Goal: Information Seeking & Learning: Check status

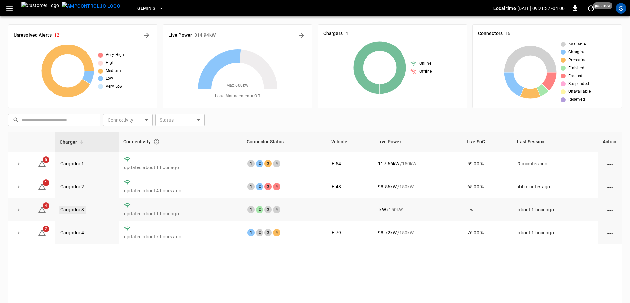
click at [73, 209] on link "Cargador 3" at bounding box center [72, 210] width 26 height 8
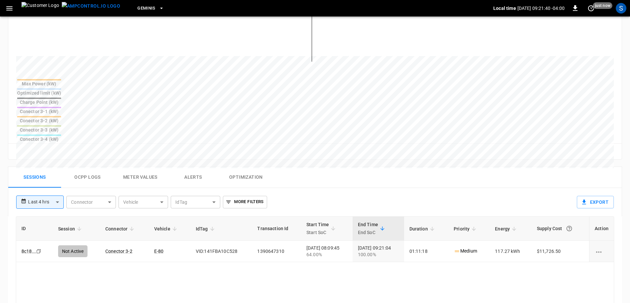
scroll to position [231, 0]
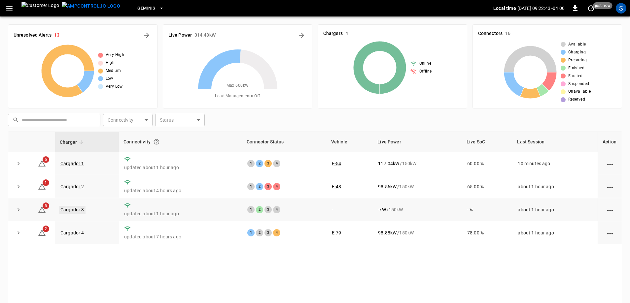
click at [76, 211] on link "Cargador 3" at bounding box center [72, 210] width 26 height 8
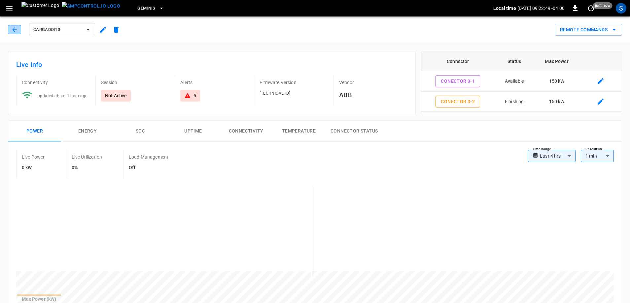
click at [11, 30] on button "button" at bounding box center [14, 29] width 13 height 9
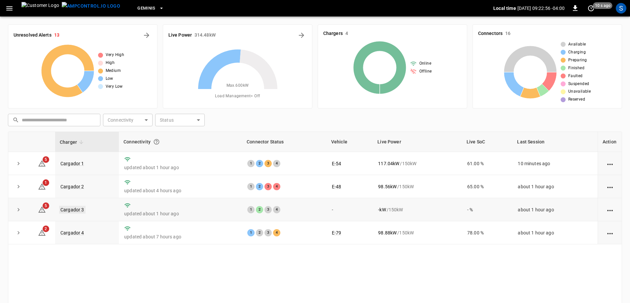
click at [71, 213] on link "Cargador 3" at bounding box center [72, 210] width 26 height 8
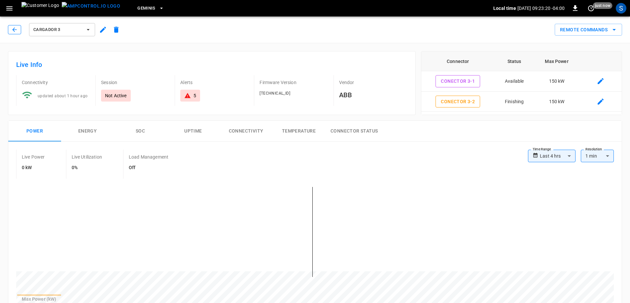
click at [13, 30] on icon "button" at bounding box center [14, 29] width 4 height 4
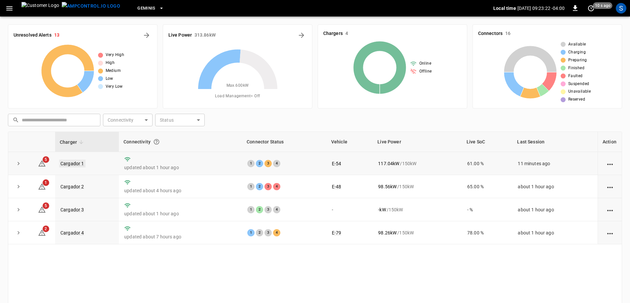
click at [81, 162] on link "Cargador 1" at bounding box center [72, 164] width 26 height 8
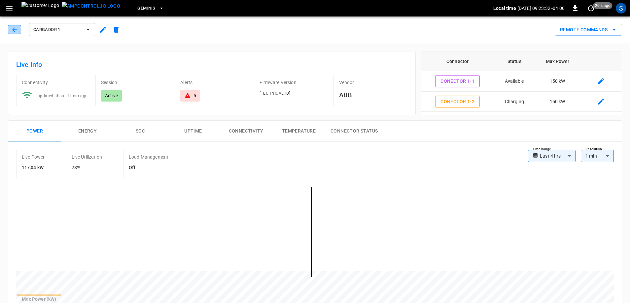
click at [15, 28] on icon "button" at bounding box center [14, 29] width 7 height 7
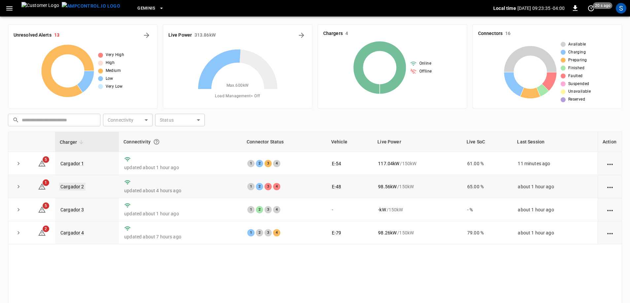
click at [68, 189] on link "Cargador 2" at bounding box center [72, 187] width 26 height 8
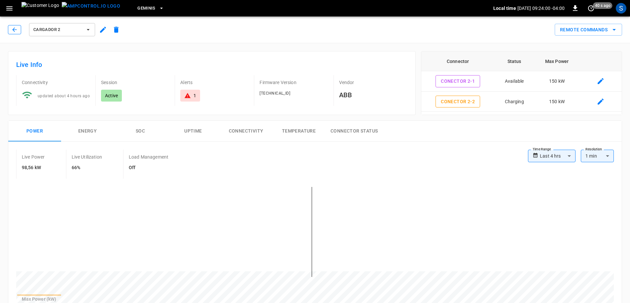
click at [18, 29] on button "button" at bounding box center [14, 29] width 13 height 9
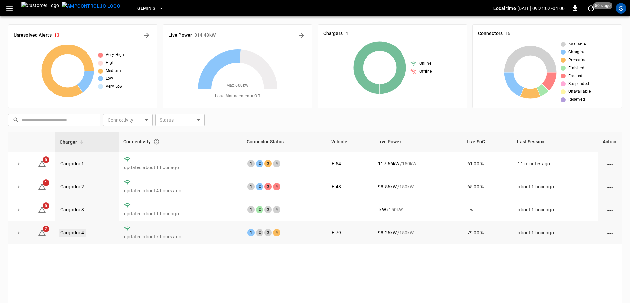
click at [72, 233] on link "Cargador 4" at bounding box center [72, 233] width 26 height 8
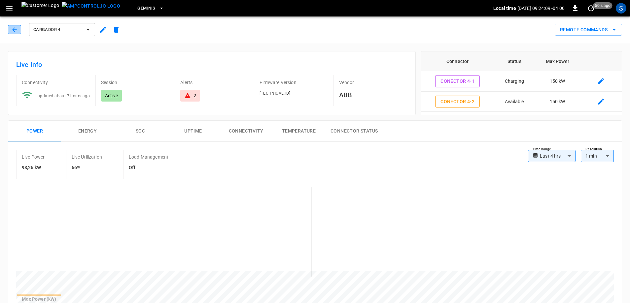
click at [8, 30] on button "button" at bounding box center [14, 29] width 13 height 9
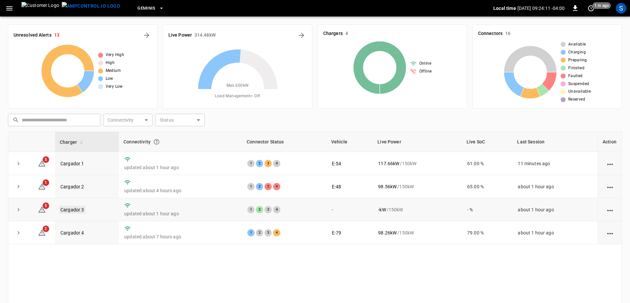
click at [74, 210] on link "Cargador 3" at bounding box center [72, 210] width 26 height 8
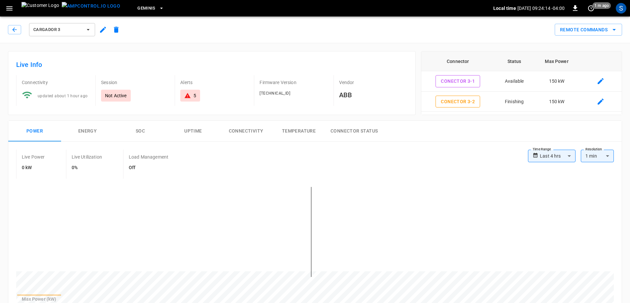
click at [6, 28] on div "Cargador 3" at bounding box center [64, 28] width 118 height 18
click at [18, 30] on button "button" at bounding box center [14, 29] width 13 height 9
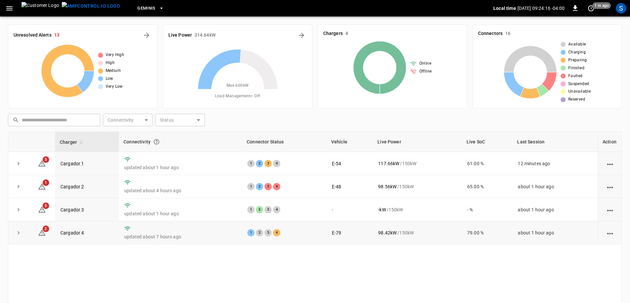
scroll to position [33, 0]
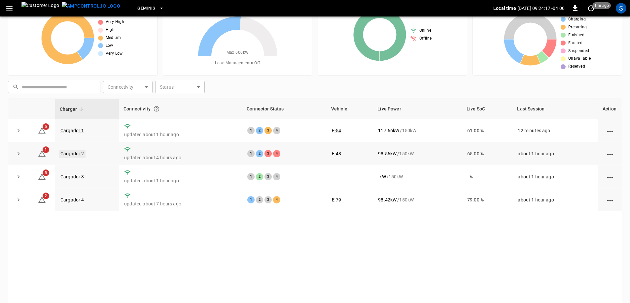
click at [80, 154] on link "Cargador 2" at bounding box center [72, 154] width 26 height 8
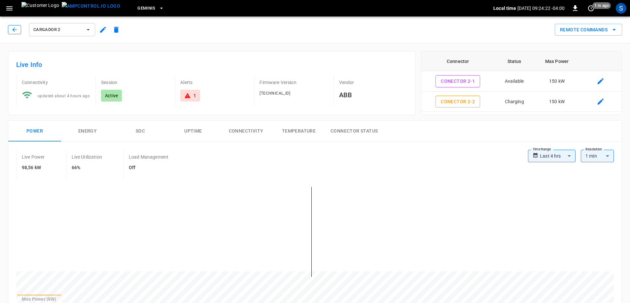
click at [17, 31] on icon "button" at bounding box center [14, 29] width 7 height 7
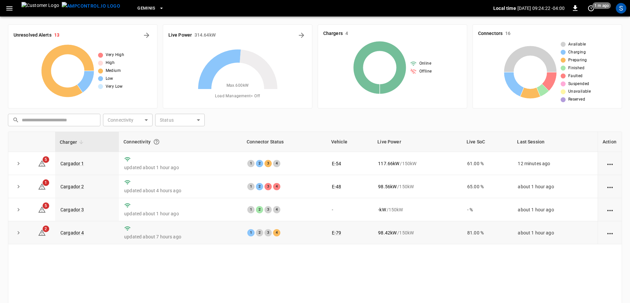
scroll to position [33, 0]
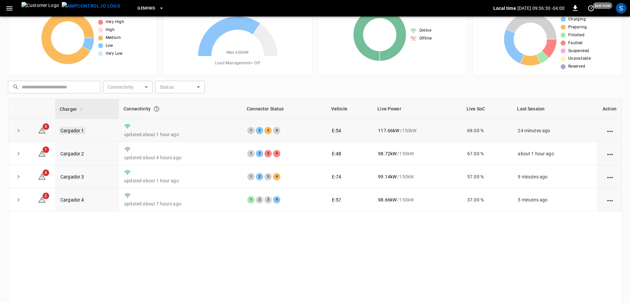
click at [68, 129] on link "Cargador 1" at bounding box center [72, 131] width 26 height 8
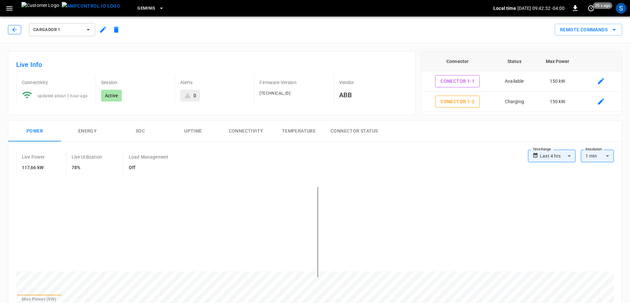
click at [9, 31] on button "button" at bounding box center [14, 29] width 13 height 9
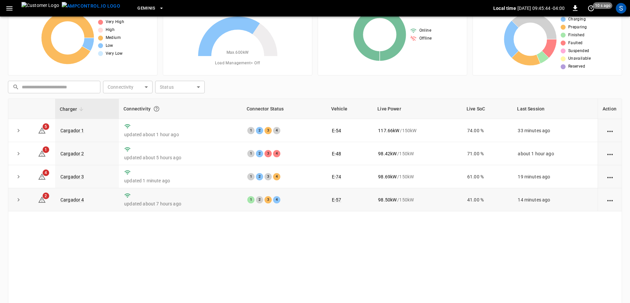
drag, startPoint x: 66, startPoint y: 205, endPoint x: 71, endPoint y: 206, distance: 4.7
click at [66, 205] on td "Cargador 4" at bounding box center [87, 200] width 64 height 23
click at [81, 199] on link "Cargador 4" at bounding box center [72, 200] width 26 height 8
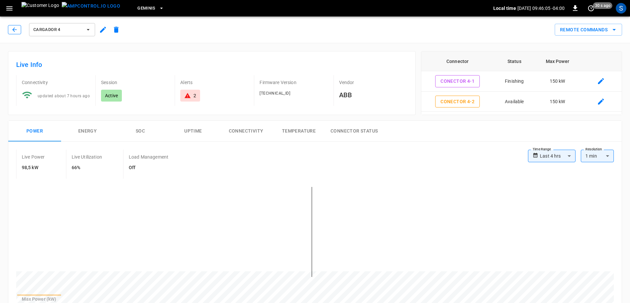
click at [13, 28] on icon "button" at bounding box center [14, 29] width 7 height 7
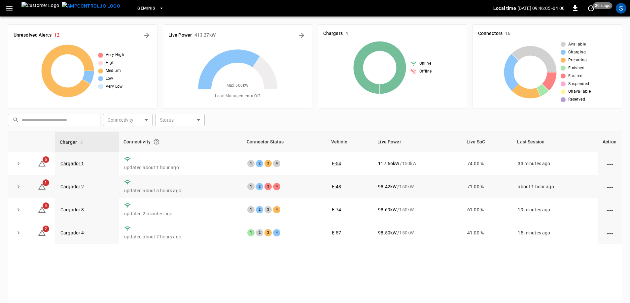
scroll to position [33, 0]
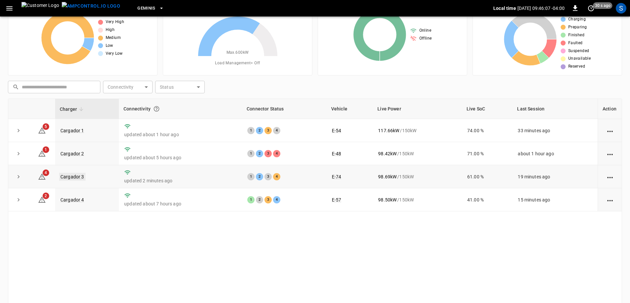
click at [76, 179] on link "Cargador 3" at bounding box center [72, 177] width 26 height 8
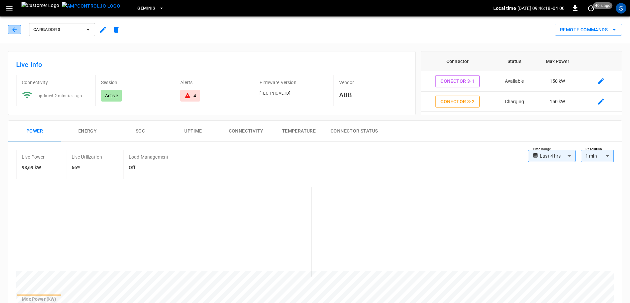
click at [16, 30] on icon "button" at bounding box center [14, 29] width 4 height 4
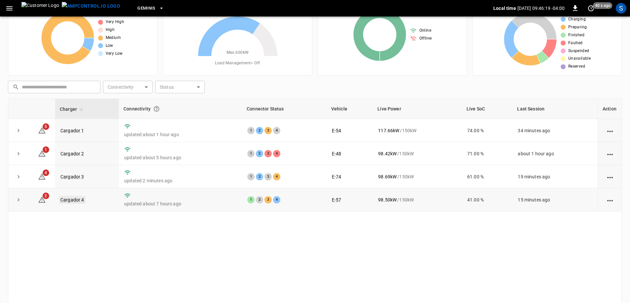
click at [82, 200] on link "Cargador 4" at bounding box center [72, 200] width 26 height 8
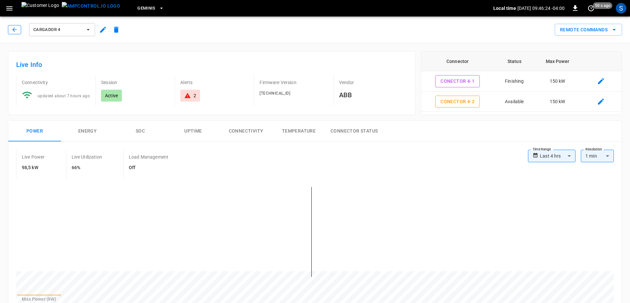
click at [15, 32] on icon "button" at bounding box center [14, 29] width 4 height 4
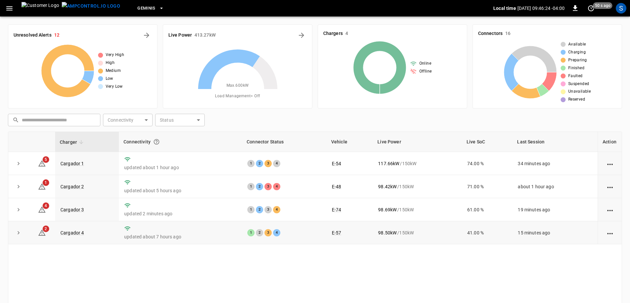
scroll to position [33, 0]
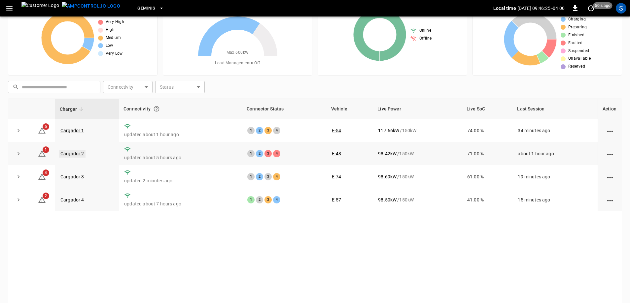
click at [72, 154] on link "Cargador 2" at bounding box center [72, 154] width 26 height 8
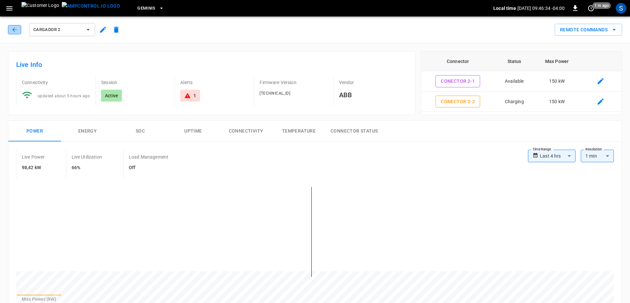
click at [15, 29] on icon "button" at bounding box center [14, 29] width 7 height 7
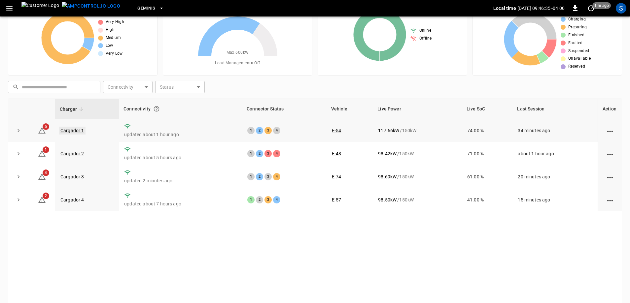
click at [82, 131] on link "Cargador 1" at bounding box center [72, 131] width 26 height 8
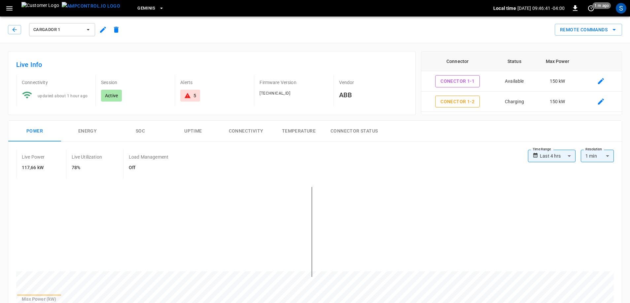
click at [17, 36] on div "Cargador 1" at bounding box center [65, 30] width 115 height 16
click at [17, 35] on div "Cargador 1" at bounding box center [65, 30] width 115 height 16
click at [17, 33] on button "button" at bounding box center [14, 29] width 13 height 9
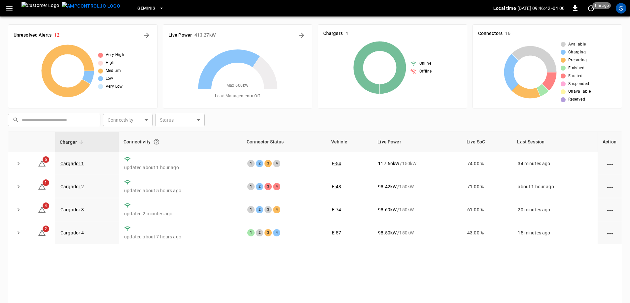
scroll to position [33, 0]
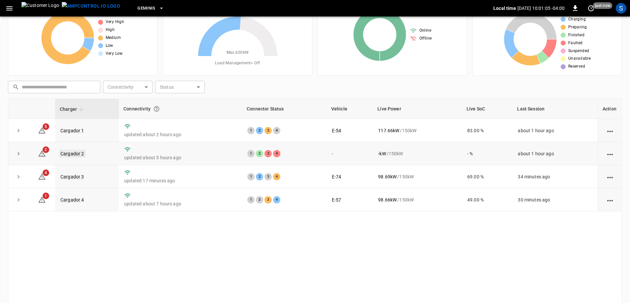
click at [80, 155] on link "Cargador 2" at bounding box center [72, 154] width 26 height 8
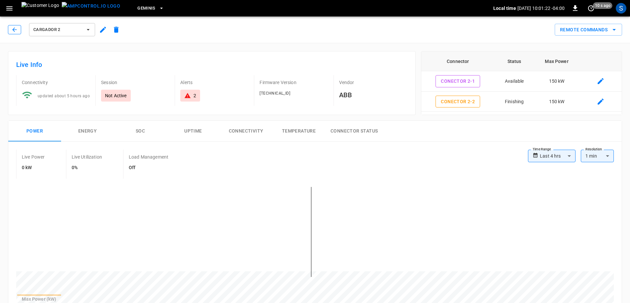
click at [14, 31] on icon "button" at bounding box center [14, 29] width 4 height 4
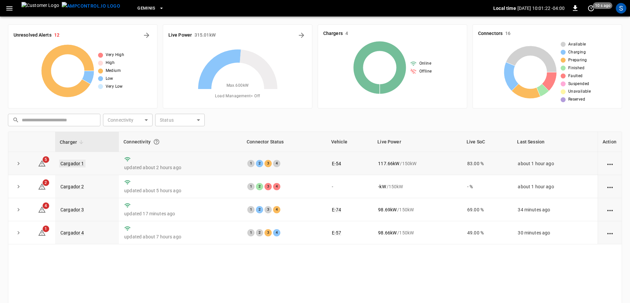
scroll to position [33, 0]
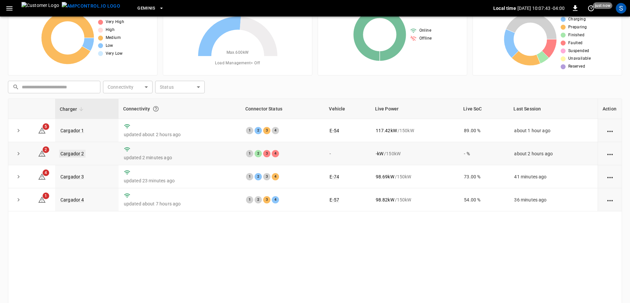
click at [75, 155] on link "Cargador 2" at bounding box center [72, 154] width 26 height 8
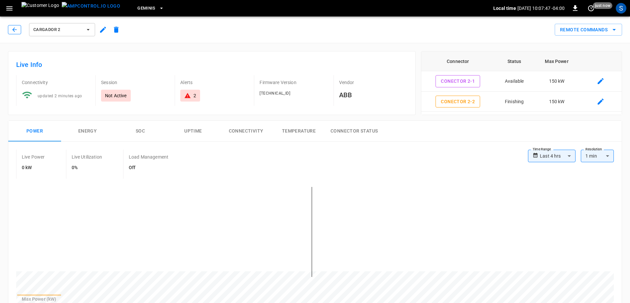
click at [14, 28] on icon "button" at bounding box center [14, 29] width 7 height 7
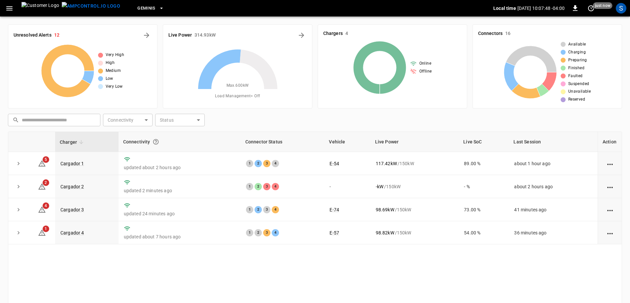
scroll to position [33, 0]
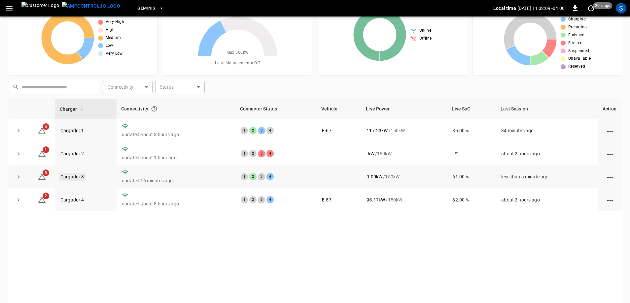
click at [79, 181] on link "Cargador 3" at bounding box center [72, 177] width 26 height 8
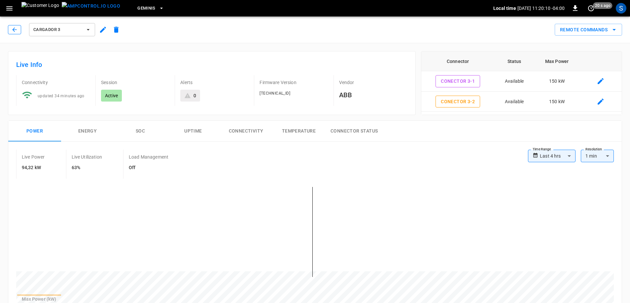
click at [12, 26] on button "button" at bounding box center [14, 29] width 13 height 9
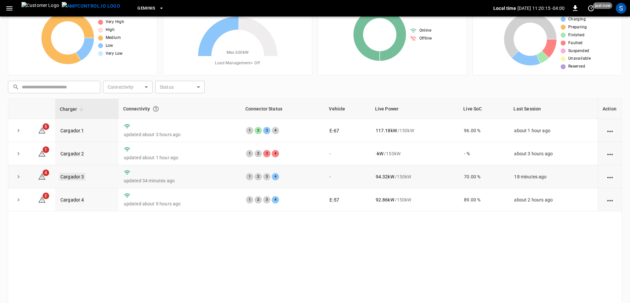
click at [75, 179] on link "Cargador 3" at bounding box center [72, 177] width 26 height 8
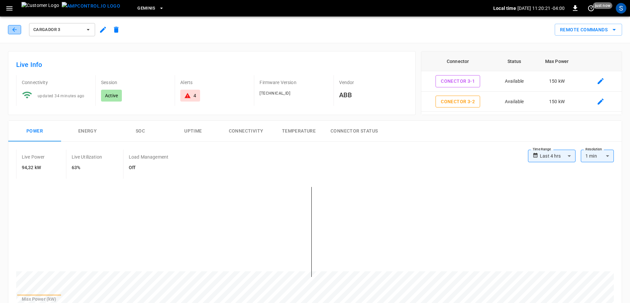
click at [15, 32] on icon "button" at bounding box center [14, 29] width 7 height 7
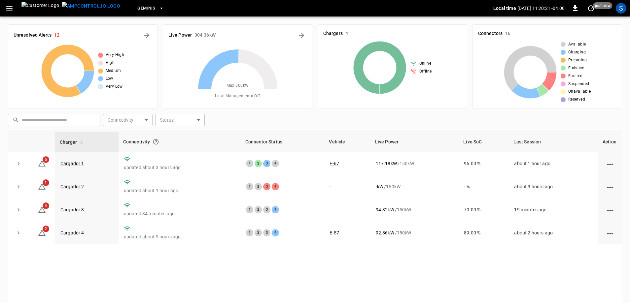
scroll to position [33, 0]
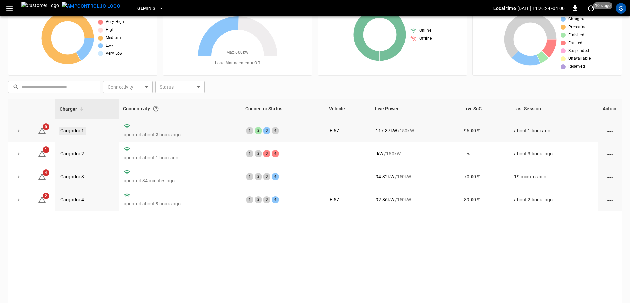
click at [67, 133] on link "Cargador 1" at bounding box center [72, 131] width 26 height 8
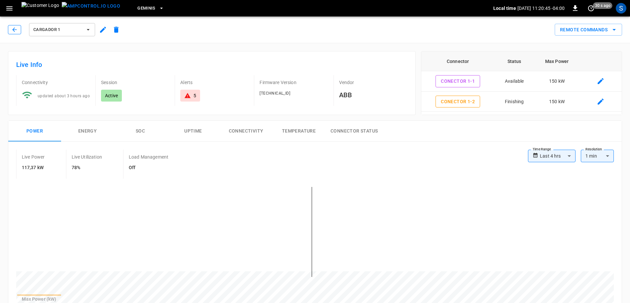
click at [21, 28] on button "button" at bounding box center [14, 29] width 13 height 9
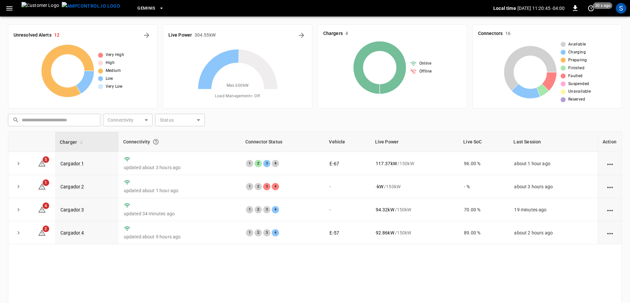
scroll to position [33, 0]
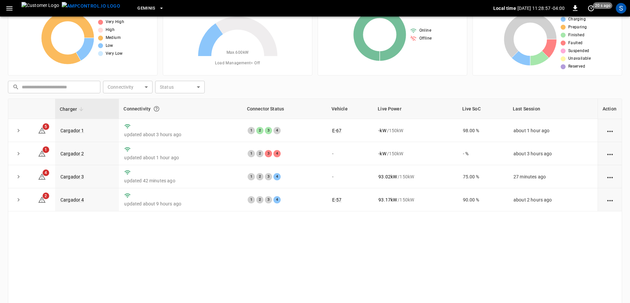
drag, startPoint x: 531, startPoint y: 234, endPoint x: 499, endPoint y: 236, distance: 31.4
click at [499, 236] on div "Charger Connectivity Connector Status Vehicle Live Power Live SoC Last Session …" at bounding box center [315, 205] width 614 height 212
click at [71, 132] on link "Cargador 1" at bounding box center [72, 131] width 26 height 8
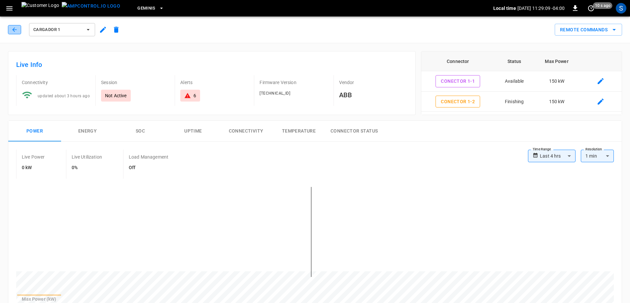
click at [14, 30] on icon "button" at bounding box center [14, 29] width 4 height 4
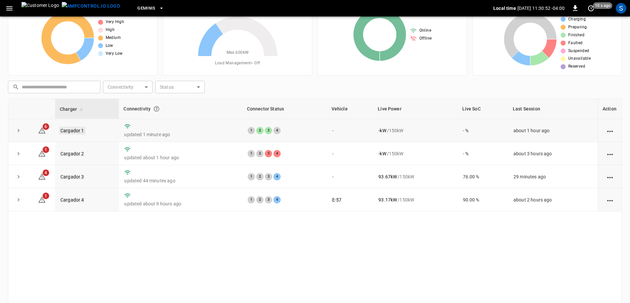
click at [76, 129] on link "Cargador 1" at bounding box center [72, 131] width 26 height 8
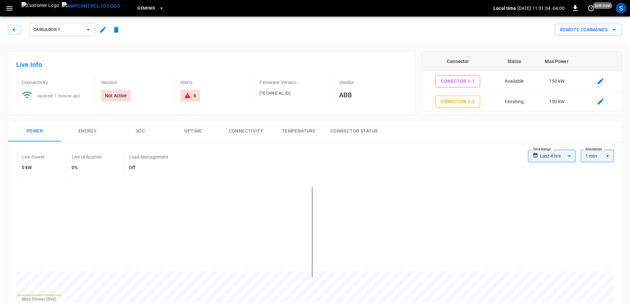
click at [16, 25] on div "Cargador 1" at bounding box center [65, 30] width 115 height 16
click at [16, 27] on icon "button" at bounding box center [14, 29] width 7 height 7
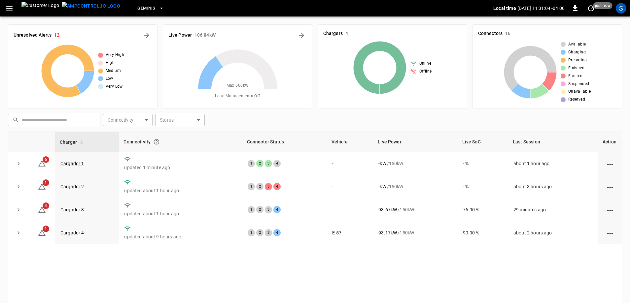
scroll to position [33, 0]
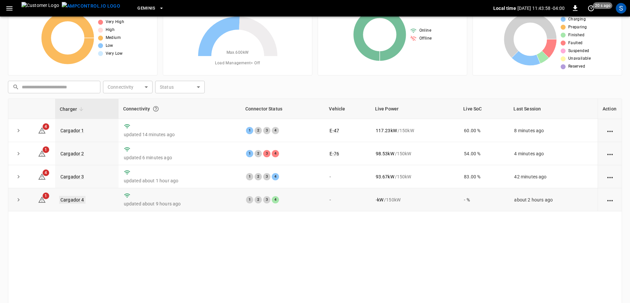
click at [64, 202] on link "Cargador 4" at bounding box center [72, 200] width 26 height 8
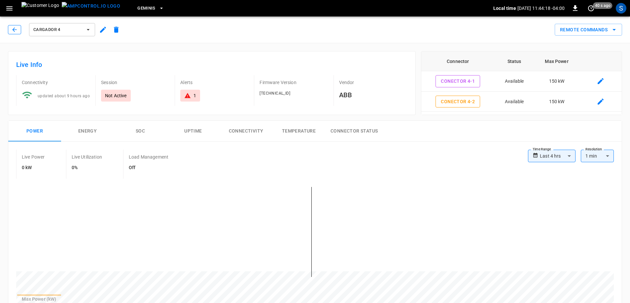
click at [15, 32] on icon "button" at bounding box center [14, 29] width 7 height 7
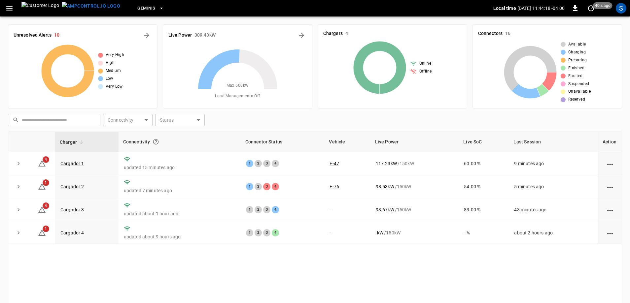
scroll to position [33, 0]
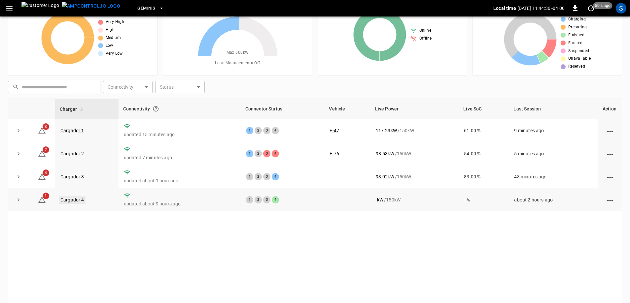
click at [79, 202] on link "Cargador 4" at bounding box center [72, 200] width 26 height 8
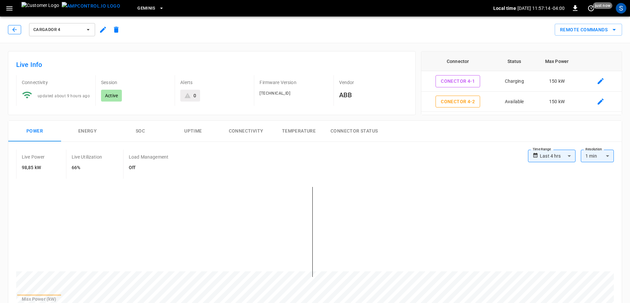
click at [16, 28] on icon "button" at bounding box center [14, 29] width 7 height 7
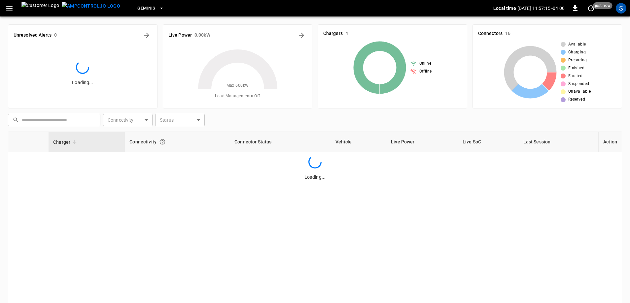
scroll to position [33, 0]
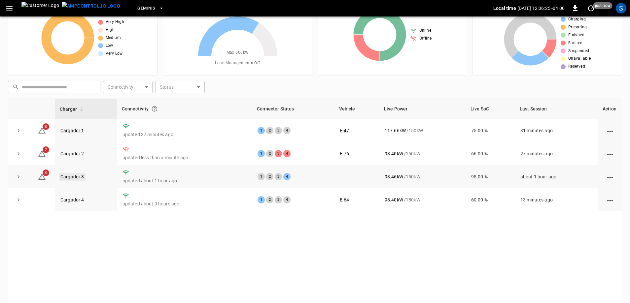
click at [76, 175] on link "Cargador 3" at bounding box center [72, 177] width 26 height 8
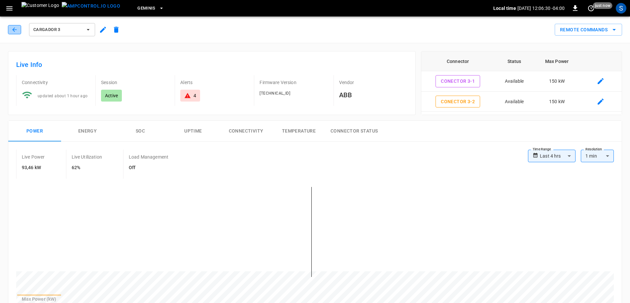
click at [17, 31] on icon "button" at bounding box center [14, 29] width 7 height 7
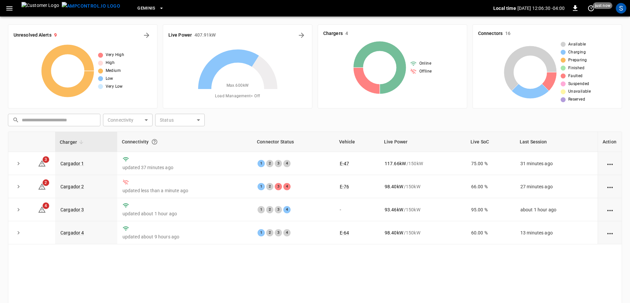
scroll to position [33, 0]
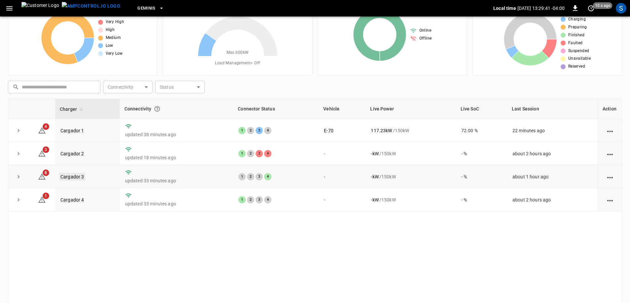
click at [73, 178] on link "Cargador 3" at bounding box center [72, 177] width 26 height 8
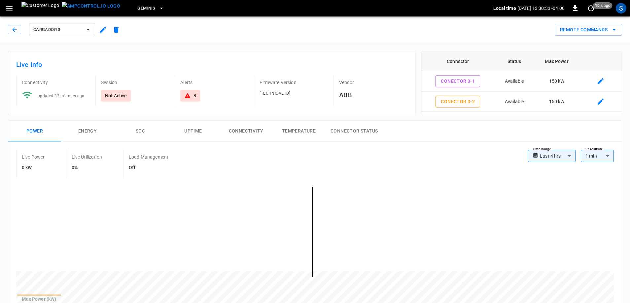
click at [21, 29] on div "Cargador 3" at bounding box center [65, 30] width 115 height 16
click at [16, 29] on icon "button" at bounding box center [14, 29] width 7 height 7
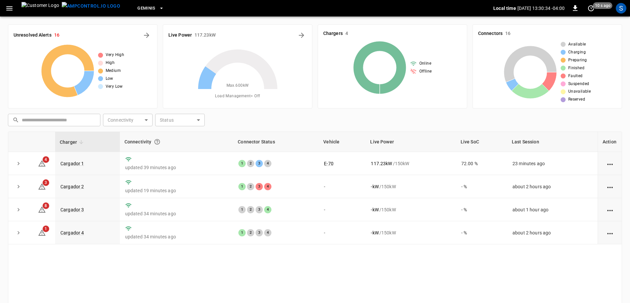
scroll to position [33, 0]
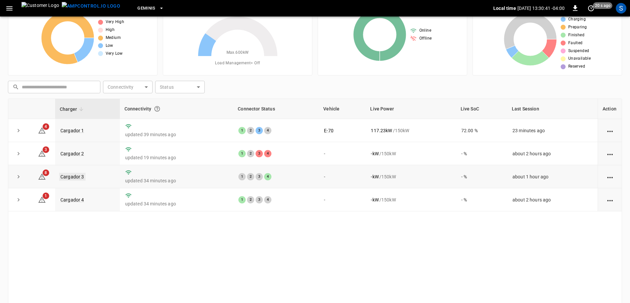
click at [78, 179] on link "Cargador 3" at bounding box center [72, 177] width 26 height 8
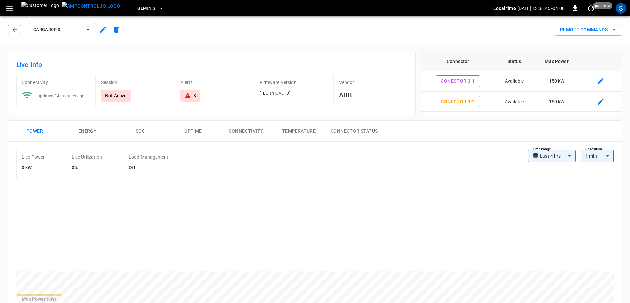
click at [21, 28] on div "Cargador 3" at bounding box center [65, 30] width 115 height 16
click at [16, 32] on icon "button" at bounding box center [14, 29] width 7 height 7
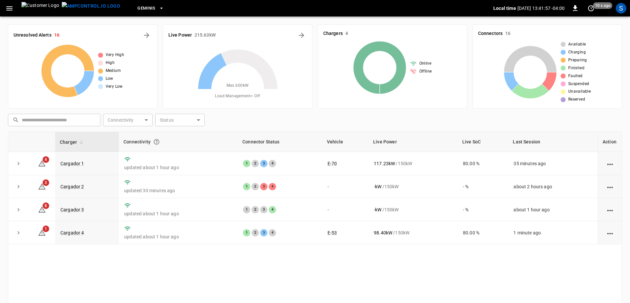
scroll to position [33, 0]
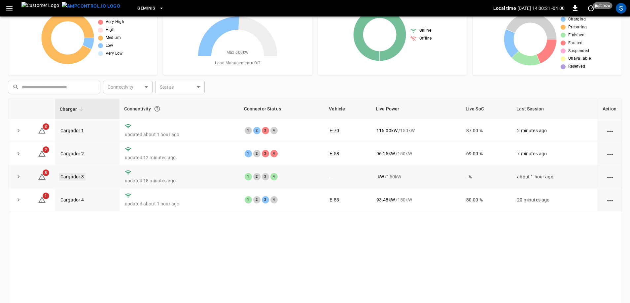
click at [65, 177] on link "Cargador 3" at bounding box center [72, 177] width 26 height 8
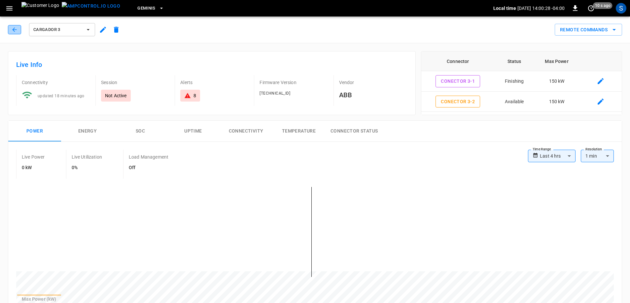
click at [12, 29] on icon "button" at bounding box center [14, 29] width 7 height 7
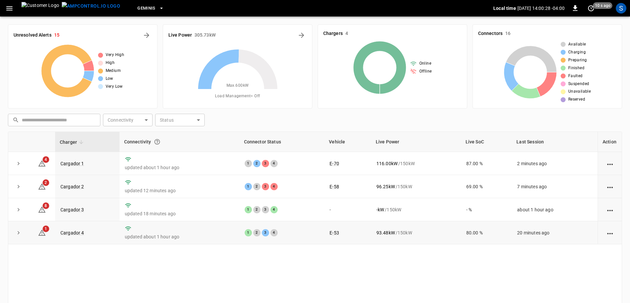
scroll to position [33, 0]
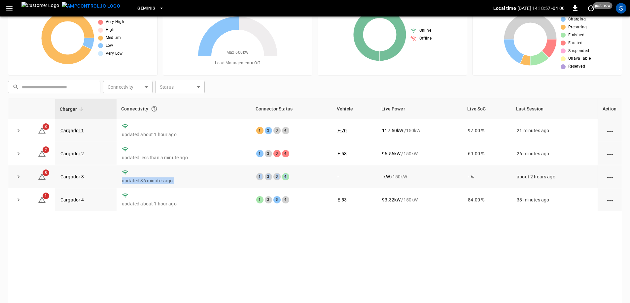
drag, startPoint x: 289, startPoint y: 179, endPoint x: 232, endPoint y: 174, distance: 57.3
click at [232, 174] on tr "8 Cargador 3 updated 36 minutes ago 1 2 3 4 - - kW / 150 kW - % about 2 hours a…" at bounding box center [314, 176] width 613 height 23
click at [224, 177] on td "updated 36 minutes ago" at bounding box center [184, 176] width 134 height 23
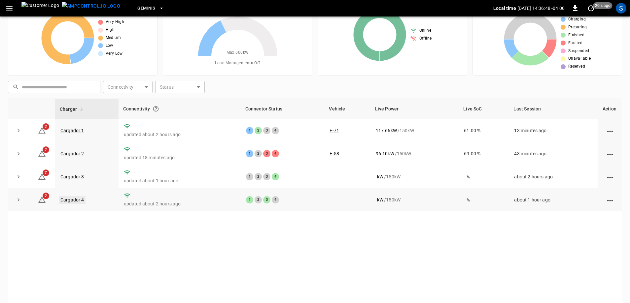
click at [81, 201] on link "Cargador 4" at bounding box center [72, 200] width 26 height 8
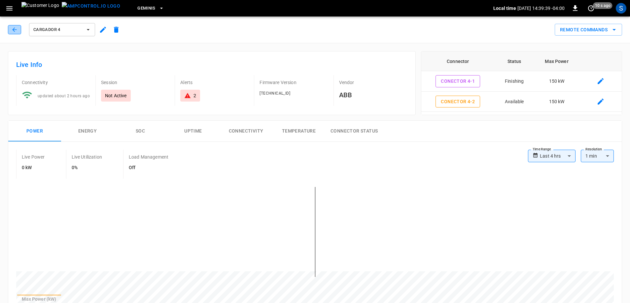
click at [14, 29] on icon "button" at bounding box center [14, 29] width 7 height 7
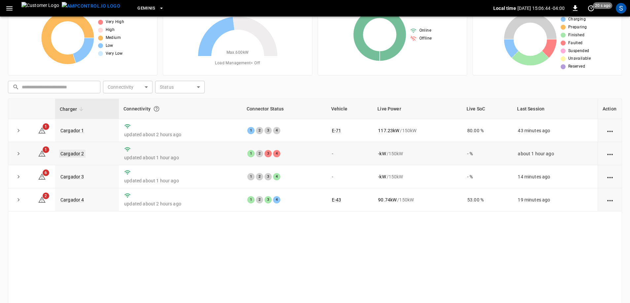
click at [79, 156] on link "Cargador 2" at bounding box center [72, 154] width 26 height 8
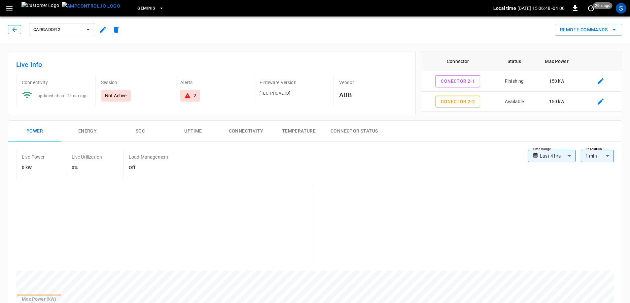
click at [11, 32] on button "button" at bounding box center [14, 29] width 13 height 9
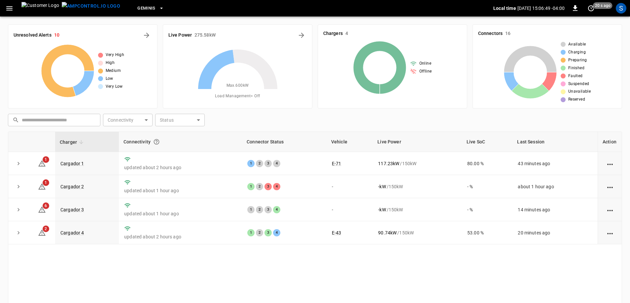
scroll to position [33, 0]
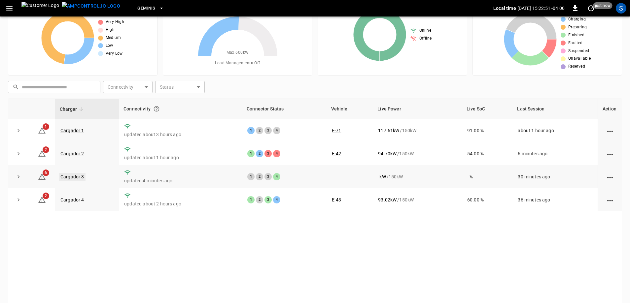
click at [62, 178] on link "Cargador 3" at bounding box center [72, 177] width 26 height 8
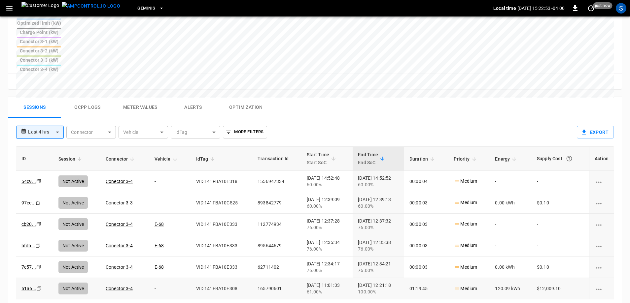
scroll to position [297, 0]
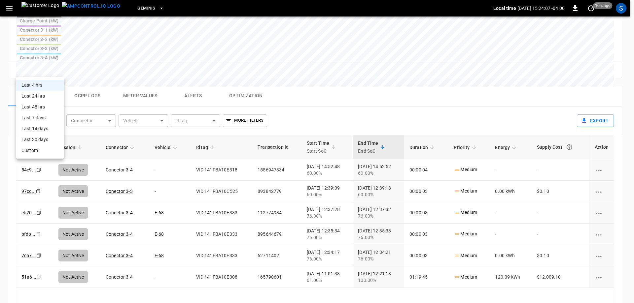
click at [60, 72] on body "**********" at bounding box center [317, 38] width 634 height 670
click at [52, 99] on li "Last 24 hrs" at bounding box center [40, 96] width 48 height 11
type input "**********"
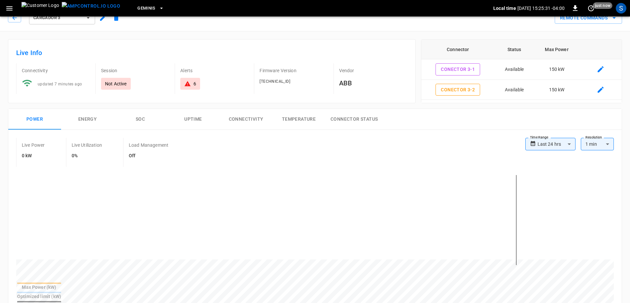
scroll to position [0, 0]
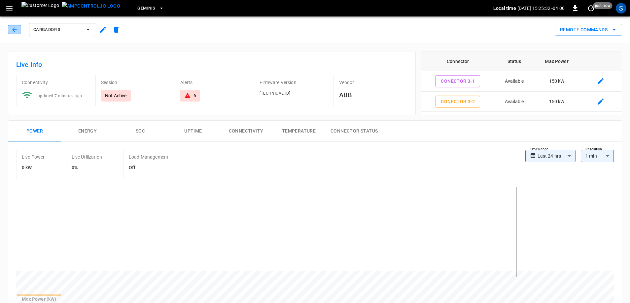
click at [13, 27] on icon "button" at bounding box center [14, 29] width 7 height 7
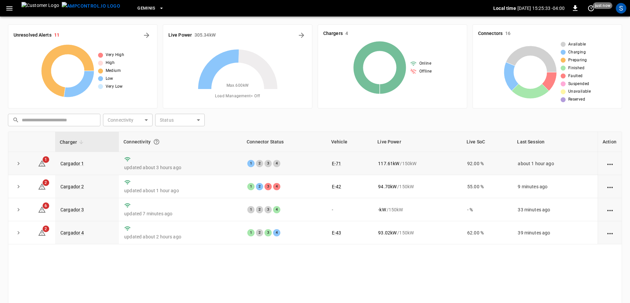
scroll to position [33, 0]
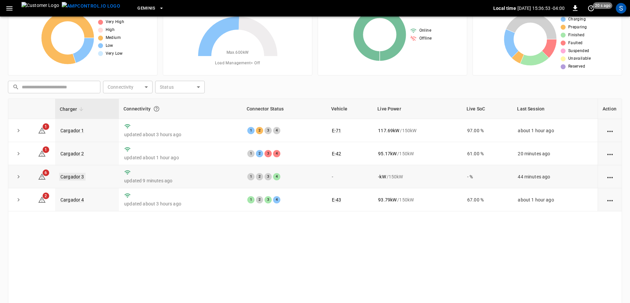
click at [68, 177] on link "Cargador 3" at bounding box center [72, 177] width 26 height 8
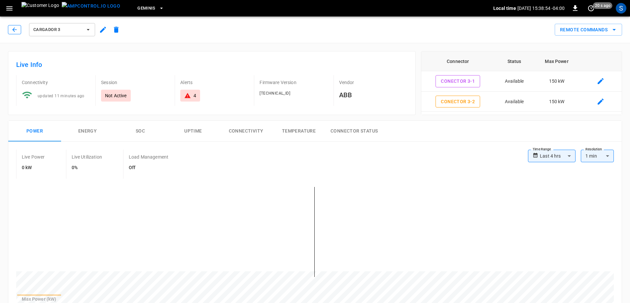
click at [16, 33] on icon "button" at bounding box center [14, 29] width 7 height 7
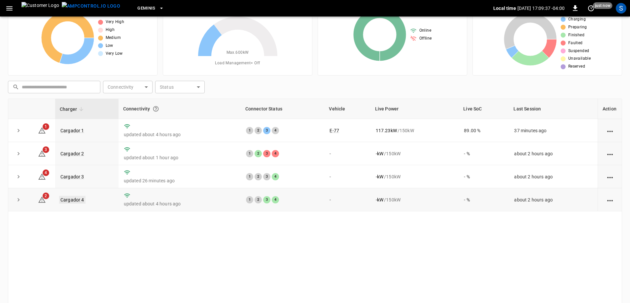
click at [76, 201] on link "Cargador 4" at bounding box center [72, 200] width 26 height 8
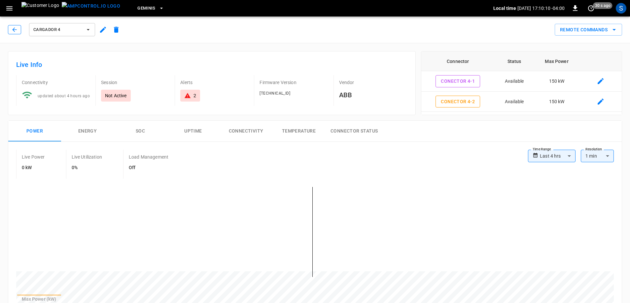
drag, startPoint x: 11, startPoint y: 33, endPoint x: 16, endPoint y: 38, distance: 7.2
click at [11, 33] on button "button" at bounding box center [14, 29] width 13 height 9
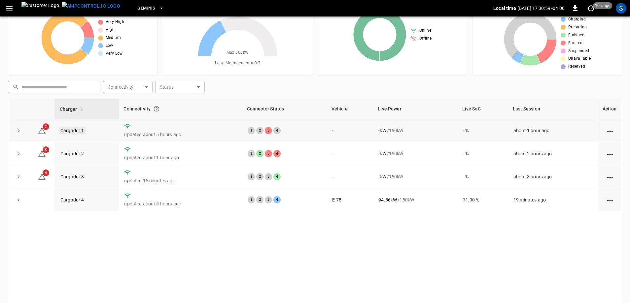
click at [67, 134] on link "Cargador 1" at bounding box center [72, 131] width 26 height 8
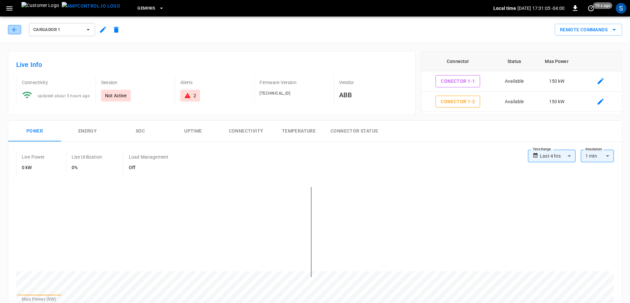
click at [13, 29] on icon "button" at bounding box center [14, 29] width 7 height 7
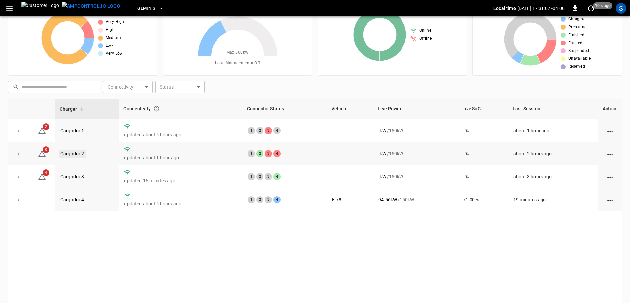
click at [78, 157] on link "Cargador 2" at bounding box center [72, 154] width 26 height 8
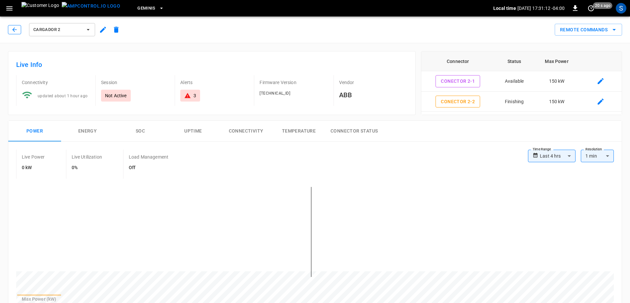
click at [16, 32] on icon "button" at bounding box center [14, 29] width 7 height 7
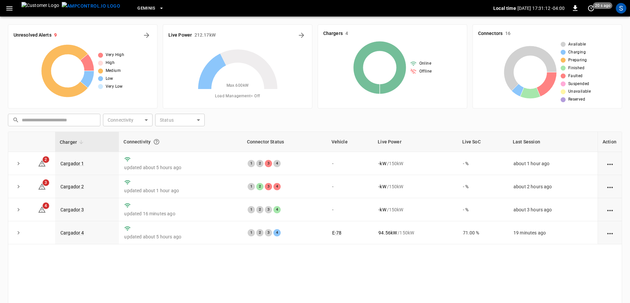
scroll to position [33, 0]
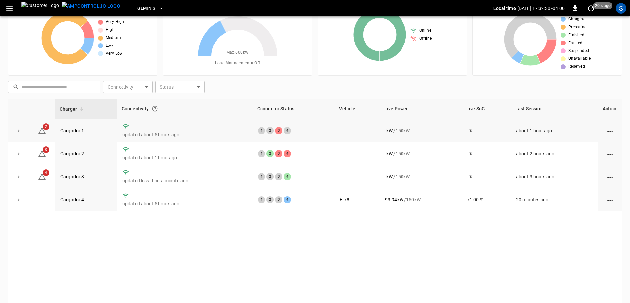
click at [70, 126] on td "Cargador 1" at bounding box center [86, 130] width 62 height 23
click at [70, 129] on link "Cargador 1" at bounding box center [72, 131] width 26 height 8
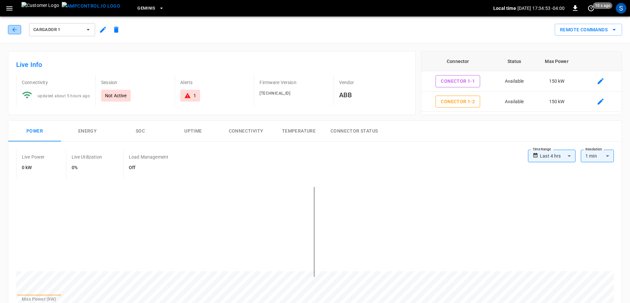
click at [15, 31] on icon "button" at bounding box center [14, 29] width 7 height 7
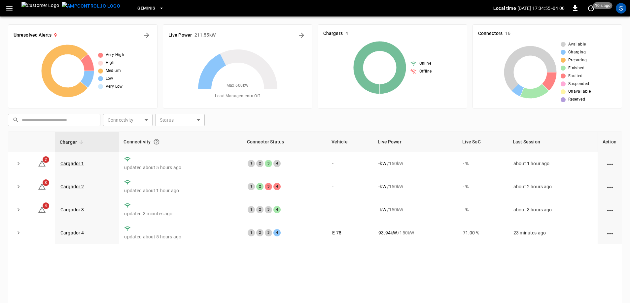
scroll to position [33, 0]
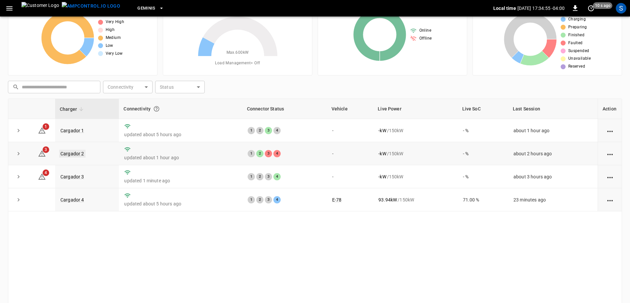
click at [65, 155] on link "Cargador 2" at bounding box center [72, 154] width 26 height 8
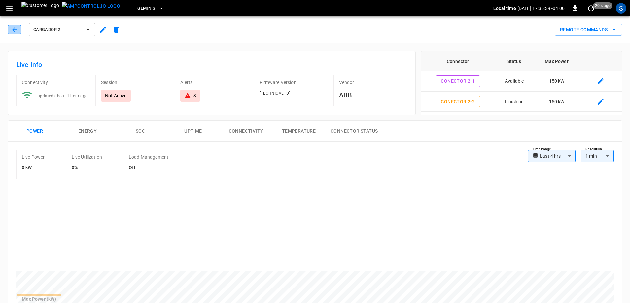
click at [14, 34] on button "button" at bounding box center [14, 29] width 13 height 9
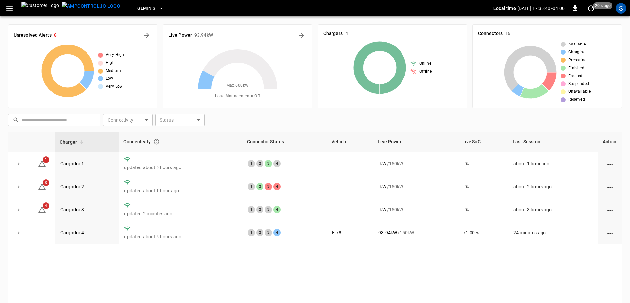
scroll to position [33, 0]
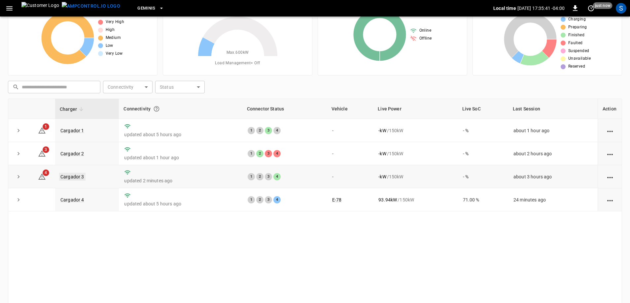
click at [75, 179] on link "Cargador 3" at bounding box center [72, 177] width 26 height 8
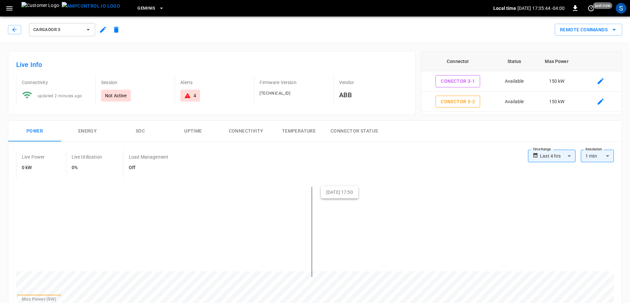
drag, startPoint x: 329, startPoint y: 192, endPoint x: 331, endPoint y: 187, distance: 5.3
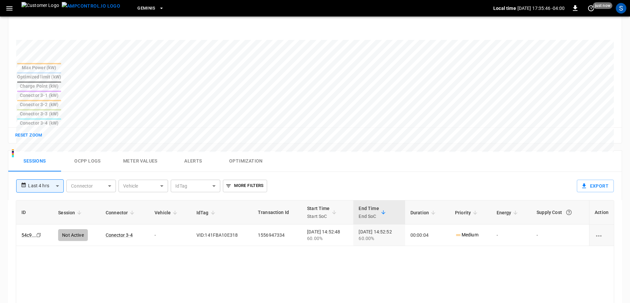
scroll to position [264, 0]
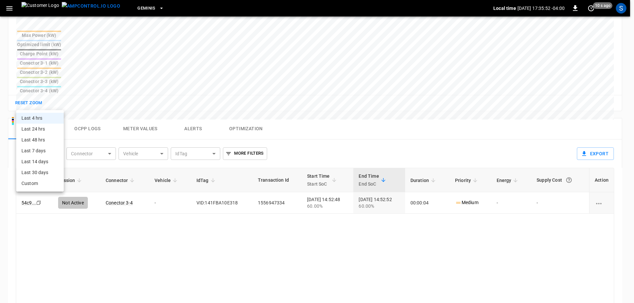
click at [63, 101] on body "**********" at bounding box center [317, 71] width 634 height 670
click at [40, 129] on li "Last 24 hrs" at bounding box center [40, 129] width 48 height 11
type input "**********"
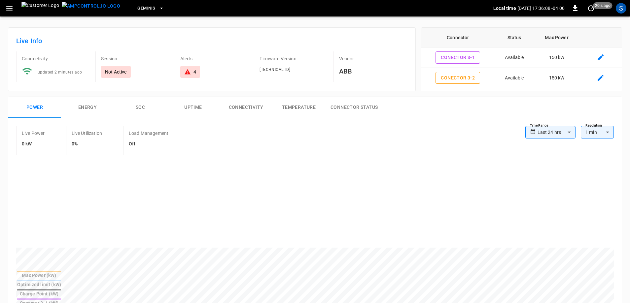
scroll to position [0, 0]
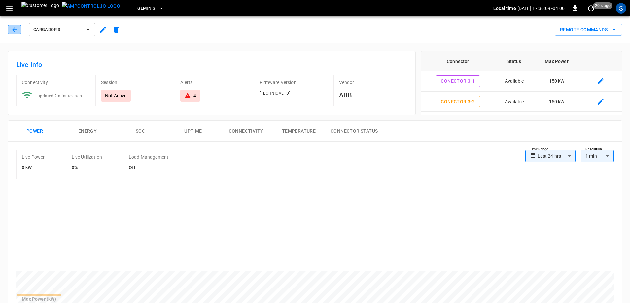
click at [14, 29] on icon "button" at bounding box center [14, 29] width 4 height 4
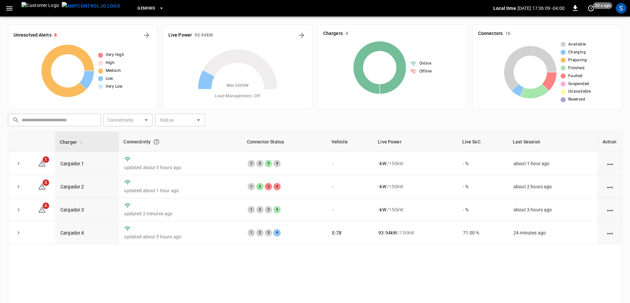
scroll to position [33, 0]
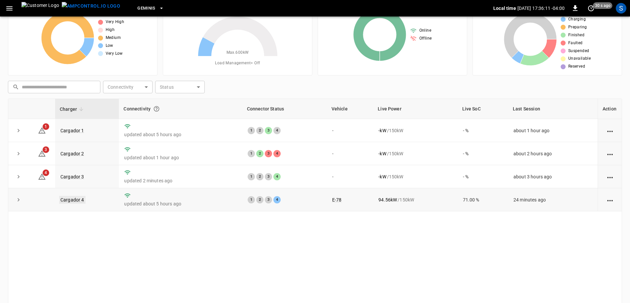
click at [68, 202] on link "Cargador 4" at bounding box center [72, 200] width 26 height 8
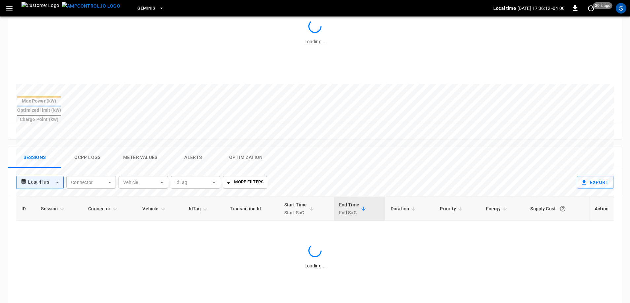
scroll to position [264, 0]
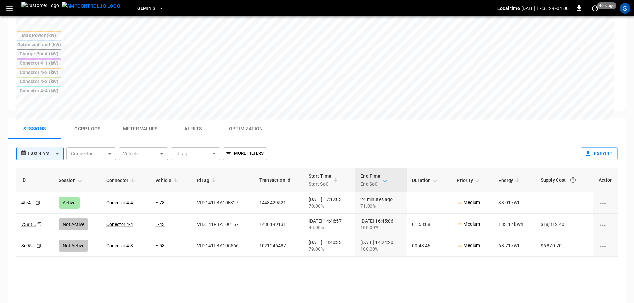
click at [57, 109] on body "**********" at bounding box center [317, 71] width 634 height 670
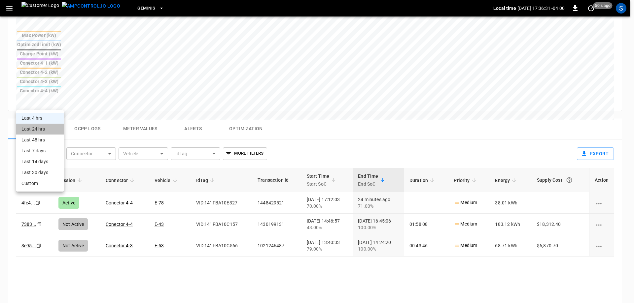
click at [49, 132] on li "Last 24 hrs" at bounding box center [40, 129] width 48 height 11
type input "**********"
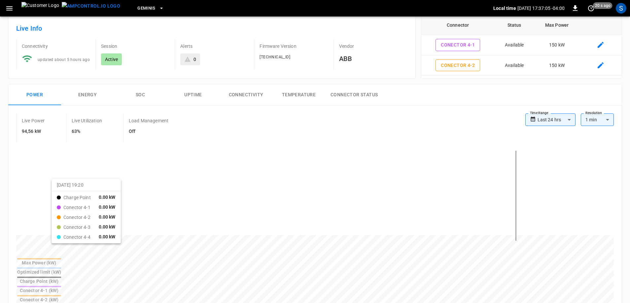
scroll to position [0, 0]
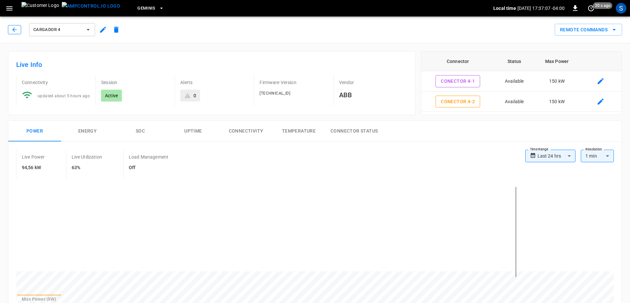
click at [18, 32] on button "button" at bounding box center [14, 29] width 13 height 9
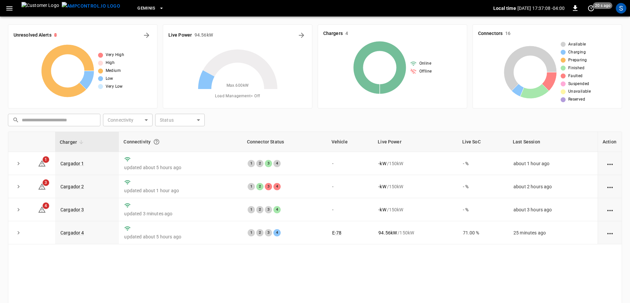
scroll to position [33, 0]
